Goal: Information Seeking & Learning: Learn about a topic

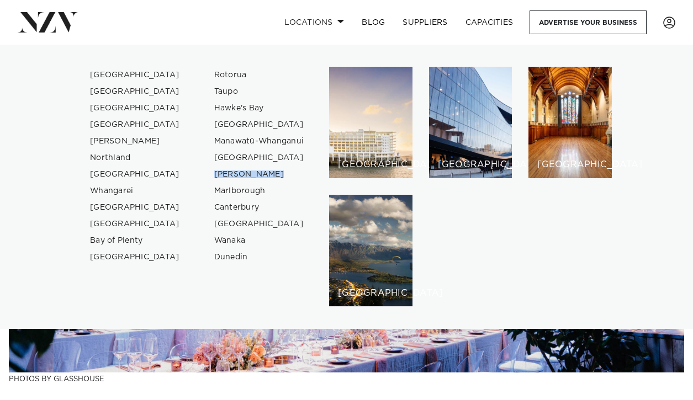
click at [296, 368] on img at bounding box center [346, 209] width 675 height 328
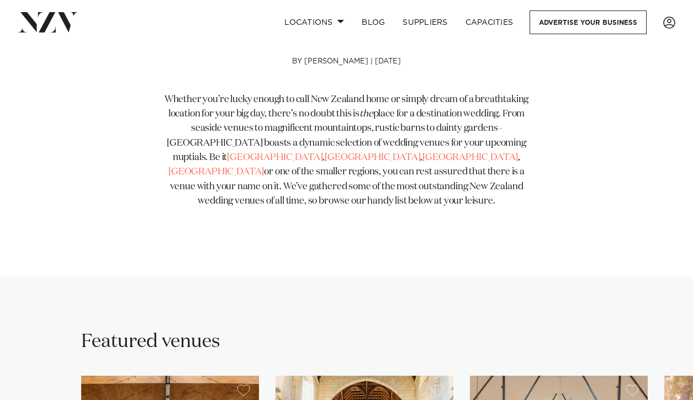
scroll to position [497, 0]
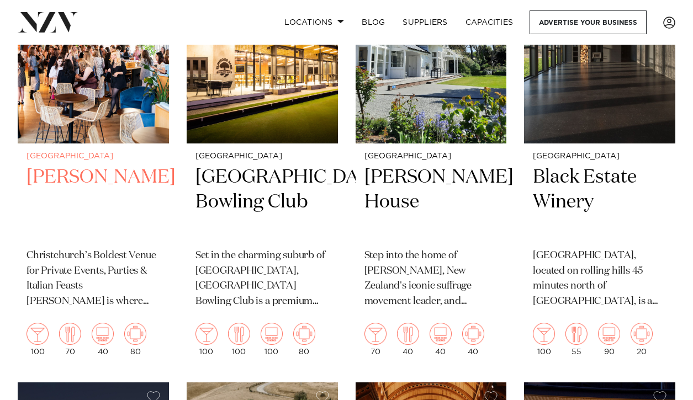
scroll to position [2343, 0]
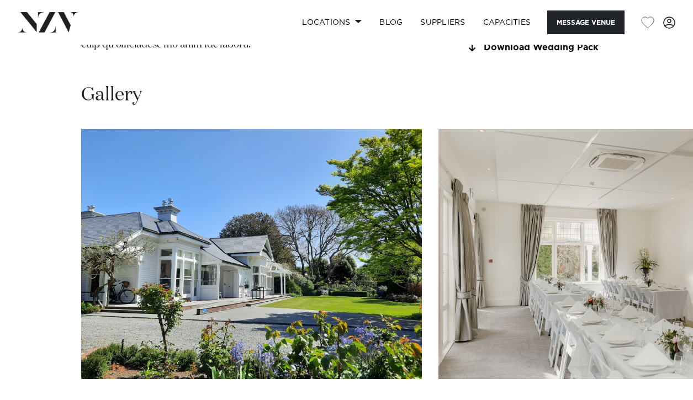
scroll to position [1167, 0]
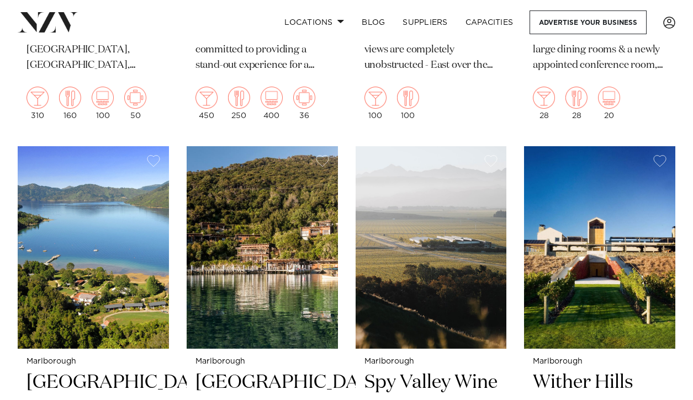
scroll to position [841, 0]
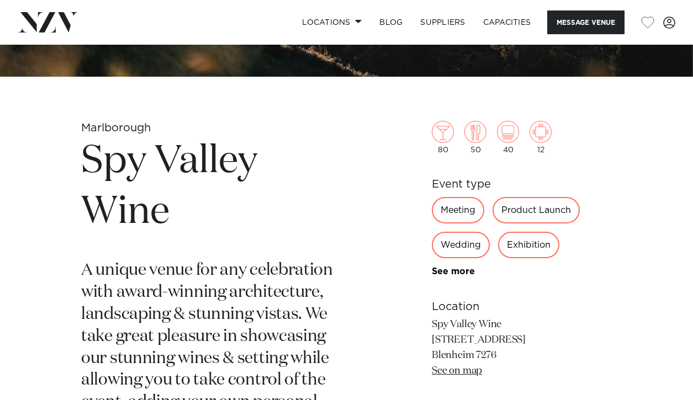
scroll to position [292, 0]
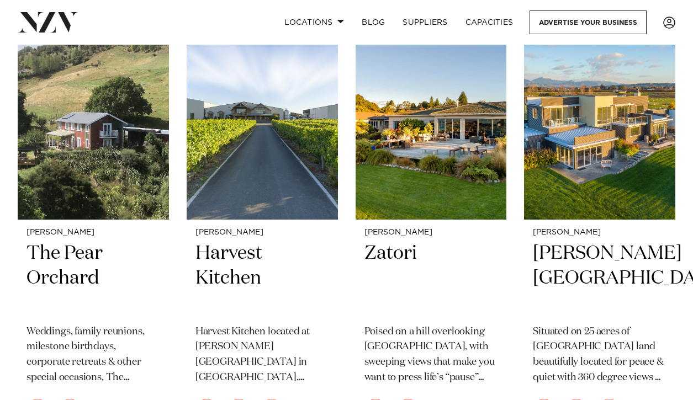
click at [341, 283] on div "Nelson-Tasman Tides Hotel As a conference destination, Nelson offers more with …" at bounding box center [347, 229] width 658 height 1308
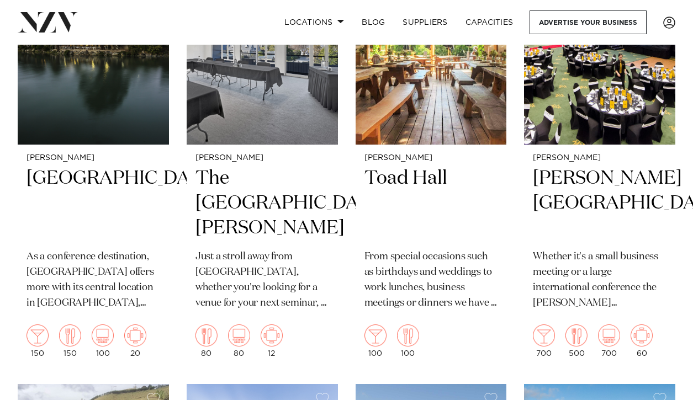
scroll to position [473, 0]
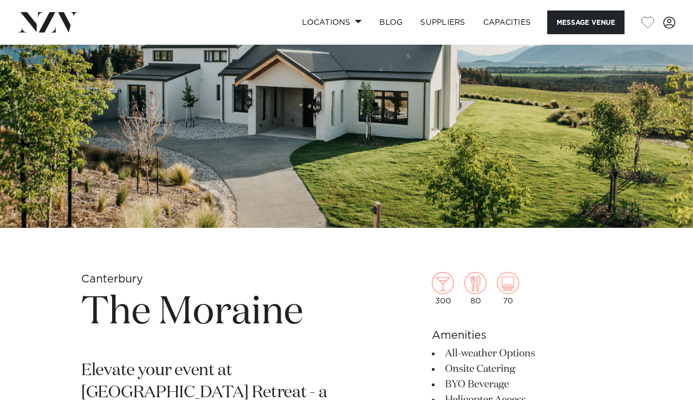
scroll to position [243, 0]
